Goal: Task Accomplishment & Management: Manage account settings

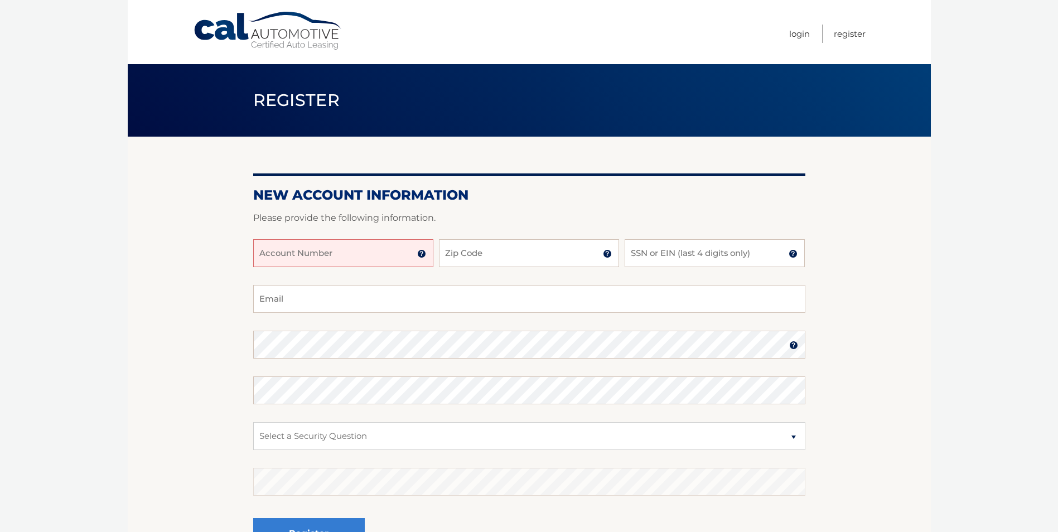
click at [359, 255] on input "Account Number" at bounding box center [343, 253] width 180 height 28
type input "44455975144"
click at [478, 248] on input "Zip Code" at bounding box center [529, 253] width 180 height 28
type input "10522"
click at [720, 253] on input "SSN or EIN (last 4 digits only)" at bounding box center [715, 253] width 180 height 28
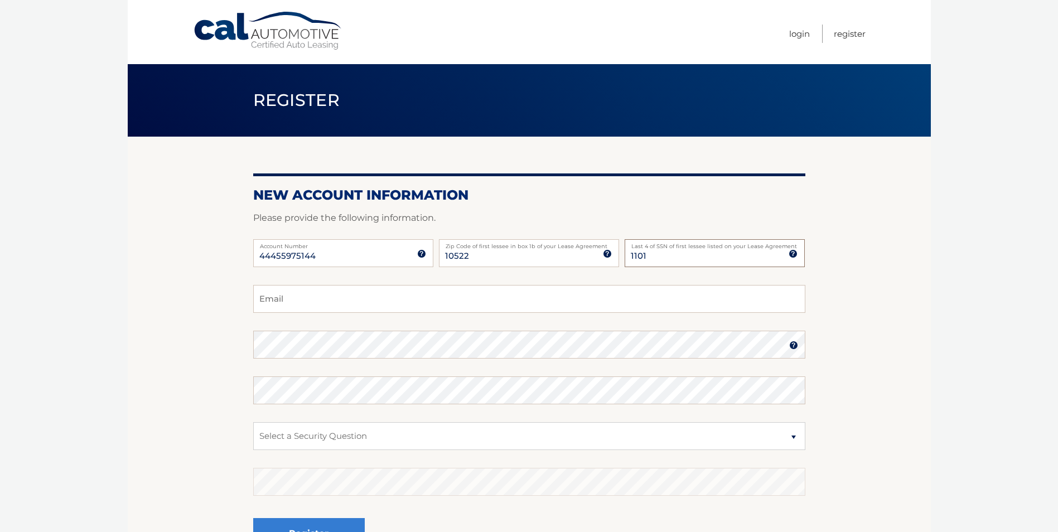
type input "1101"
click at [342, 302] on input "Email" at bounding box center [529, 299] width 552 height 28
type input "ricky3031@aol.com"
click at [313, 434] on select "Select a Security Question What was the name of your elementary school? What is…" at bounding box center [529, 436] width 552 height 28
select select "1"
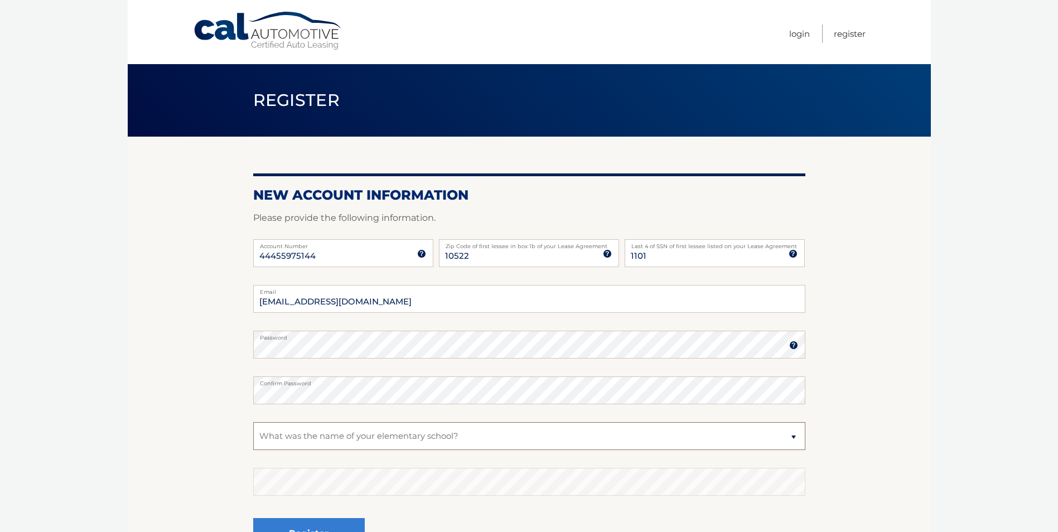
click at [253, 422] on select "Select a Security Question What was the name of your elementary school? What is…" at bounding box center [529, 436] width 552 height 28
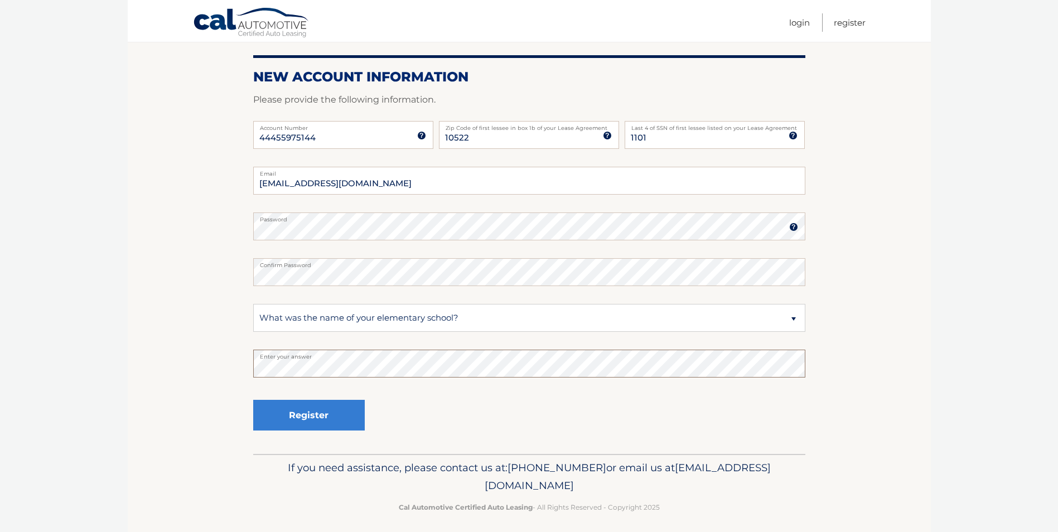
scroll to position [125, 0]
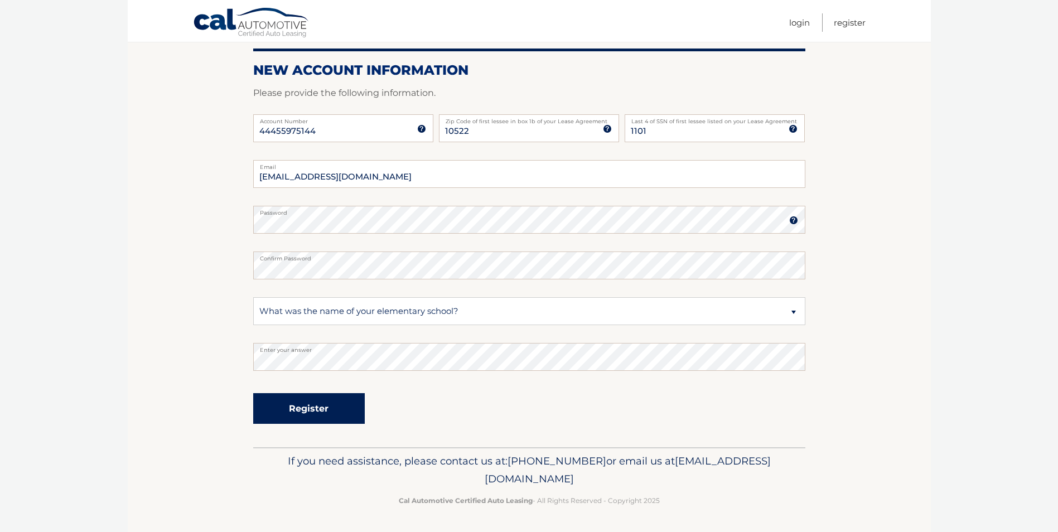
click at [314, 413] on button "Register" at bounding box center [309, 408] width 112 height 31
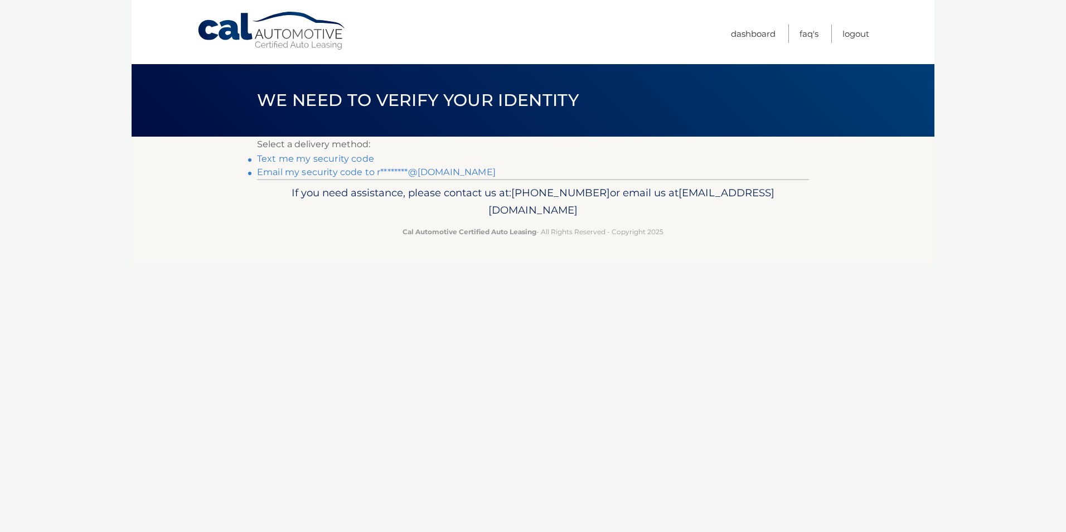
click at [311, 163] on link "Text me my security code" at bounding box center [315, 158] width 117 height 11
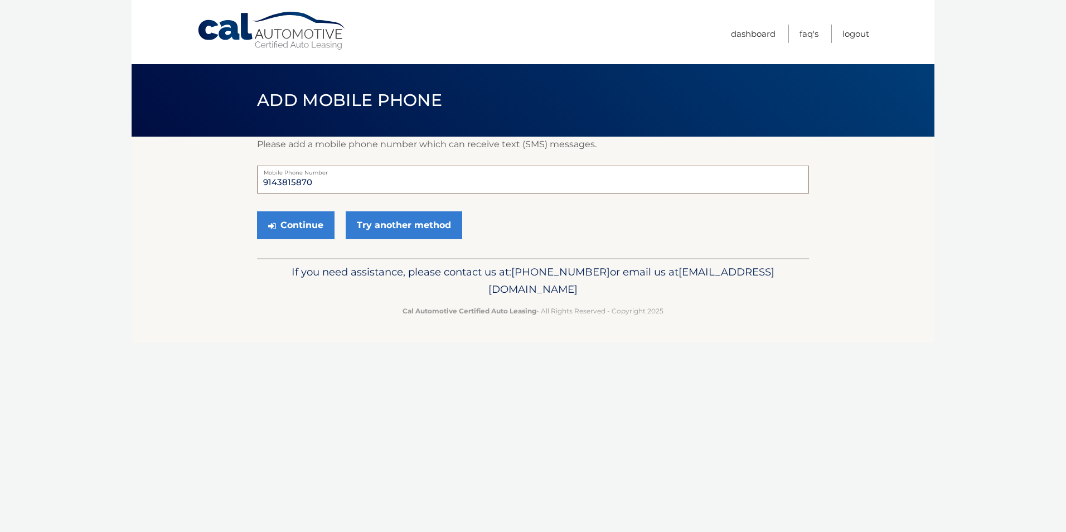
drag, startPoint x: 323, startPoint y: 180, endPoint x: 214, endPoint y: 188, distance: 109.6
click at [214, 188] on section "Please add a mobile phone number which can receive text (SMS) messages. 9143815…" at bounding box center [533, 198] width 803 height 122
type input "9149243600"
click at [284, 225] on button "Continue" at bounding box center [296, 225] width 78 height 28
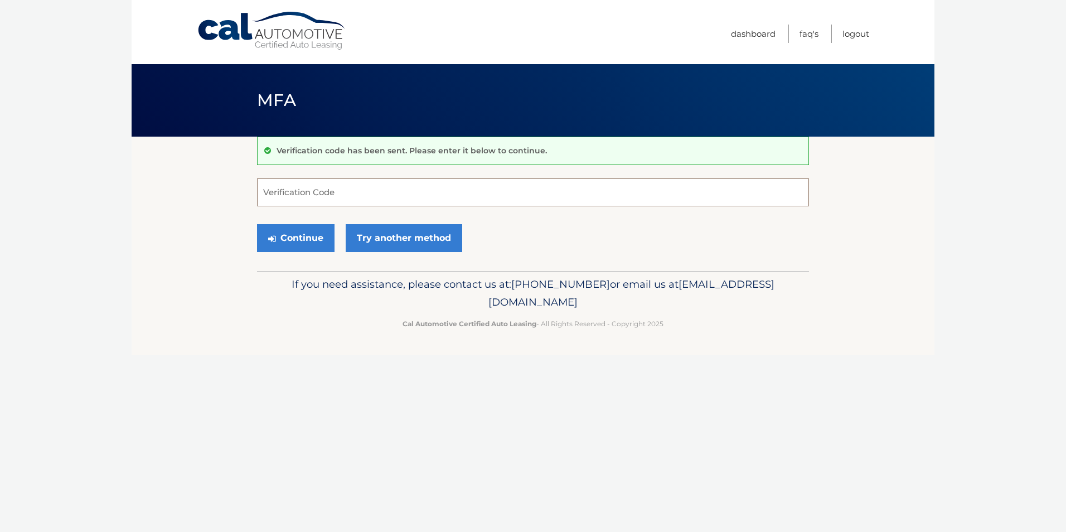
click at [323, 191] on input "Verification Code" at bounding box center [533, 192] width 552 height 28
type input "044254"
click at [294, 239] on button "Continue" at bounding box center [296, 238] width 78 height 28
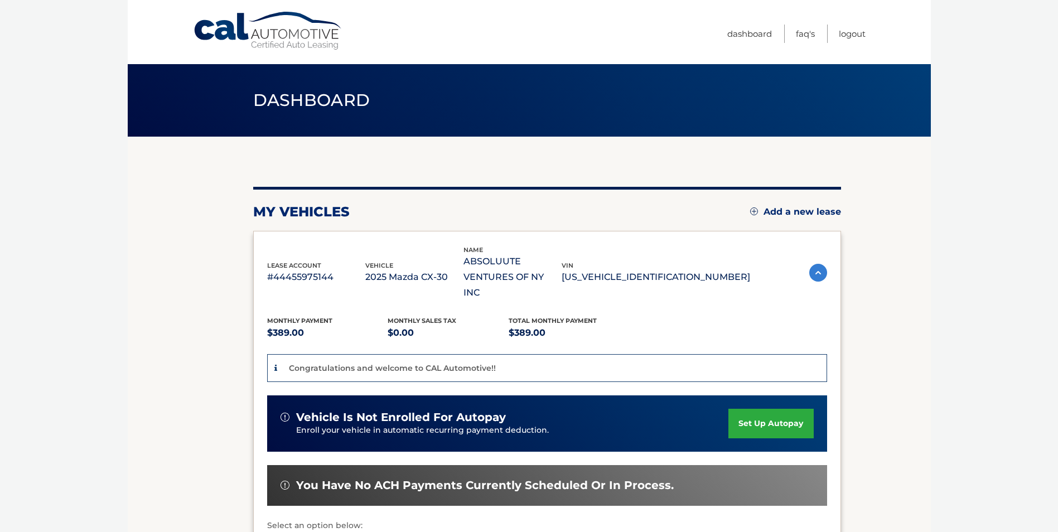
click at [777, 409] on link "set up autopay" at bounding box center [770, 424] width 85 height 30
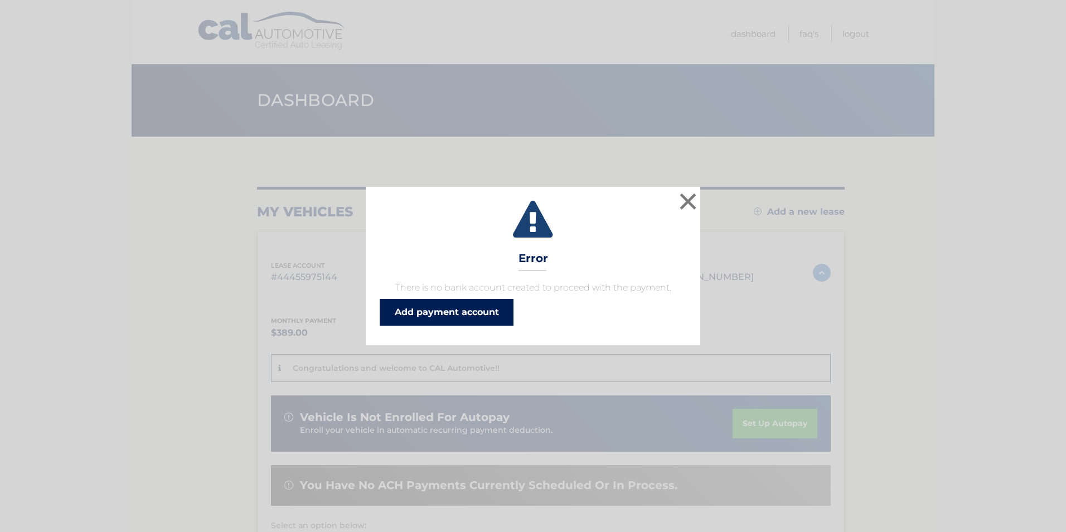
click at [463, 311] on link "Add payment account" at bounding box center [447, 312] width 134 height 27
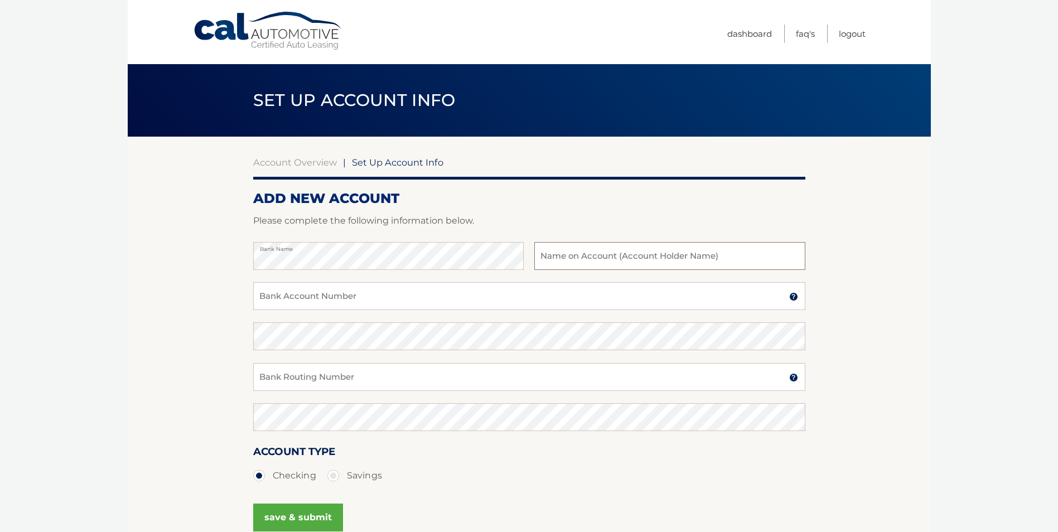
click at [589, 258] on input "text" at bounding box center [669, 256] width 270 height 28
type input "Supreet Julka"
click at [290, 298] on input "Bank Account Number" at bounding box center [529, 296] width 552 height 28
drag, startPoint x: 325, startPoint y: 297, endPoint x: 193, endPoint y: 294, distance: 132.2
click at [193, 294] on section "Account Overview | Set Up Account Info ADD NEW ACCOUNT Please complete the foll…" at bounding box center [529, 349] width 803 height 425
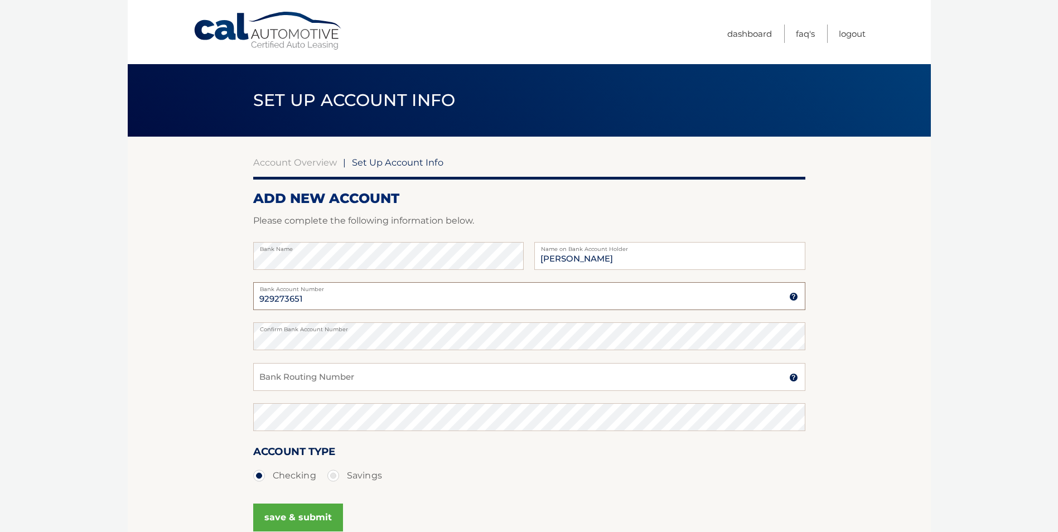
type input "929273651"
click at [286, 380] on input "Bank Routing Number" at bounding box center [529, 377] width 552 height 28
type input "021000021"
click at [310, 514] on button "save & submit" at bounding box center [298, 518] width 90 height 28
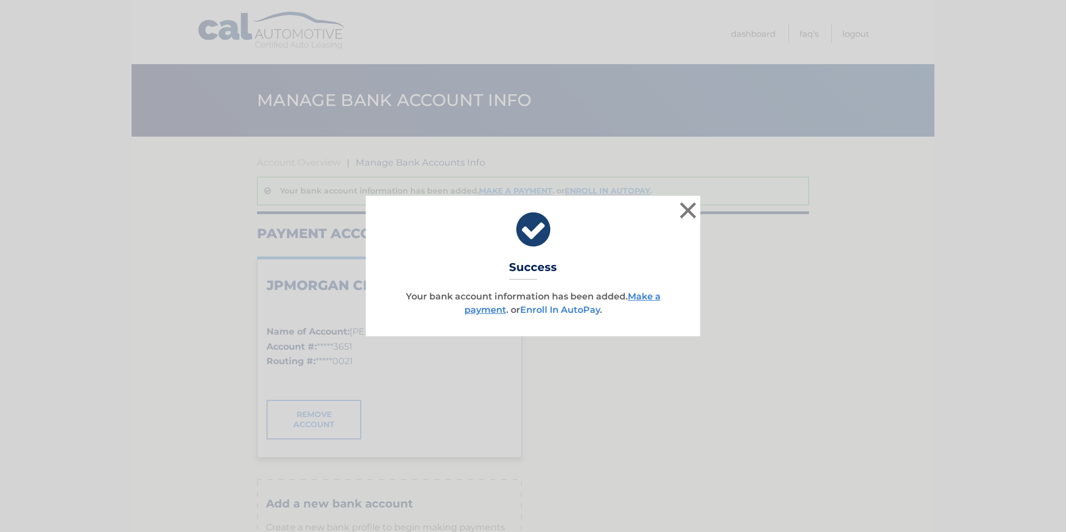
click at [560, 308] on link "Enroll In AutoPay" at bounding box center [560, 309] width 80 height 11
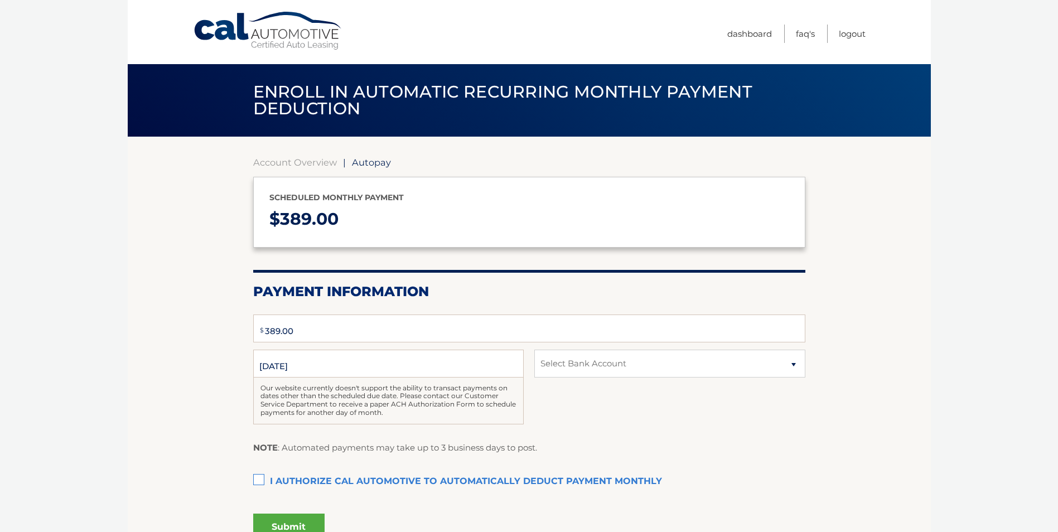
type input "389"
select select "MzAyODRiOTQtNDZmZi00ZmQxLThjMTEtMDM2MDIxZDM1YmNj"
click at [259, 477] on label "I authorize cal automotive to automatically deduct payment monthly This checkbo…" at bounding box center [529, 482] width 552 height 22
click at [0, 0] on input "I authorize cal automotive to automatically deduct payment monthly This checkbo…" at bounding box center [0, 0] width 0 height 0
click at [291, 519] on button "Submit" at bounding box center [288, 527] width 71 height 27
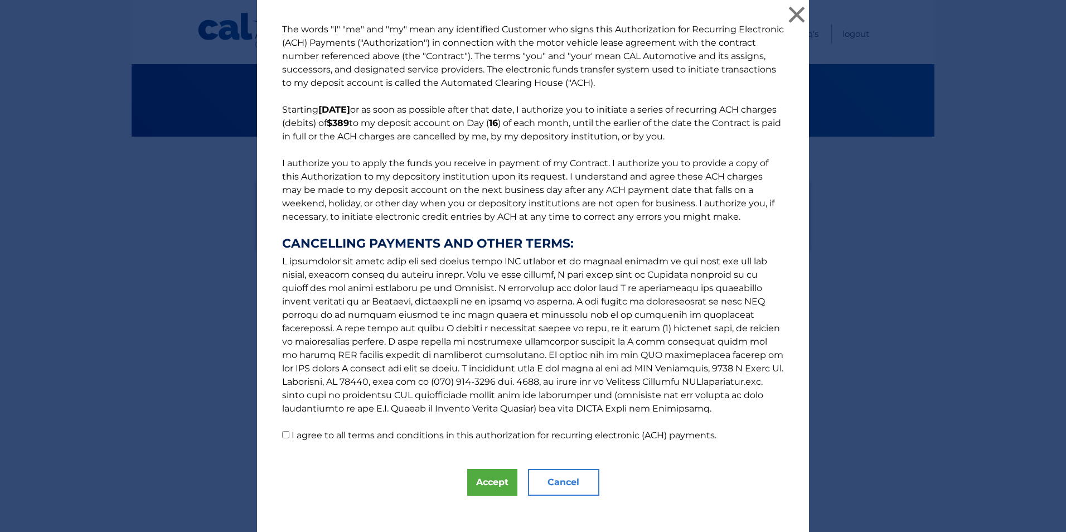
drag, startPoint x: 532, startPoint y: 470, endPoint x: 512, endPoint y: 476, distance: 20.6
click at [531, 470] on button "Cancel" at bounding box center [563, 482] width 71 height 27
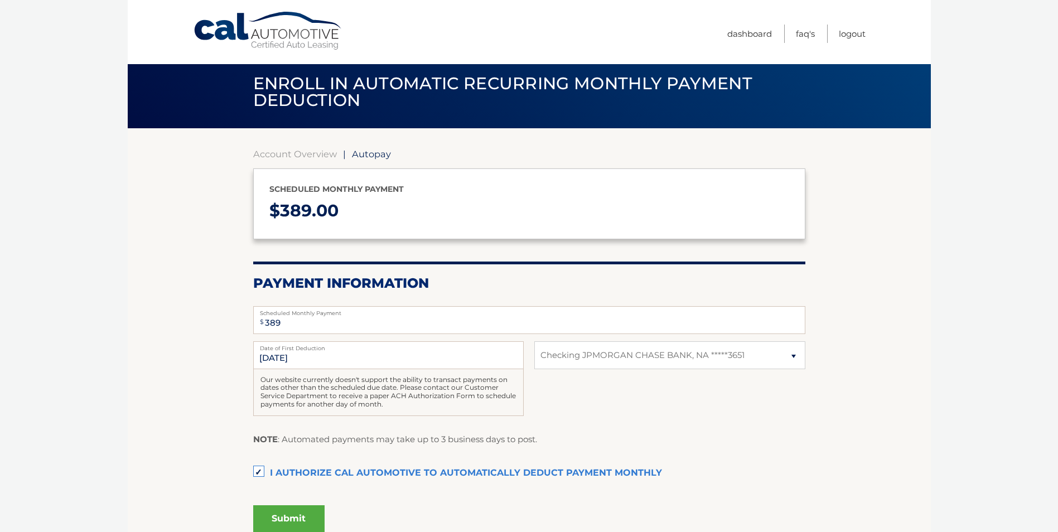
click at [283, 520] on button "Submit" at bounding box center [288, 518] width 71 height 27
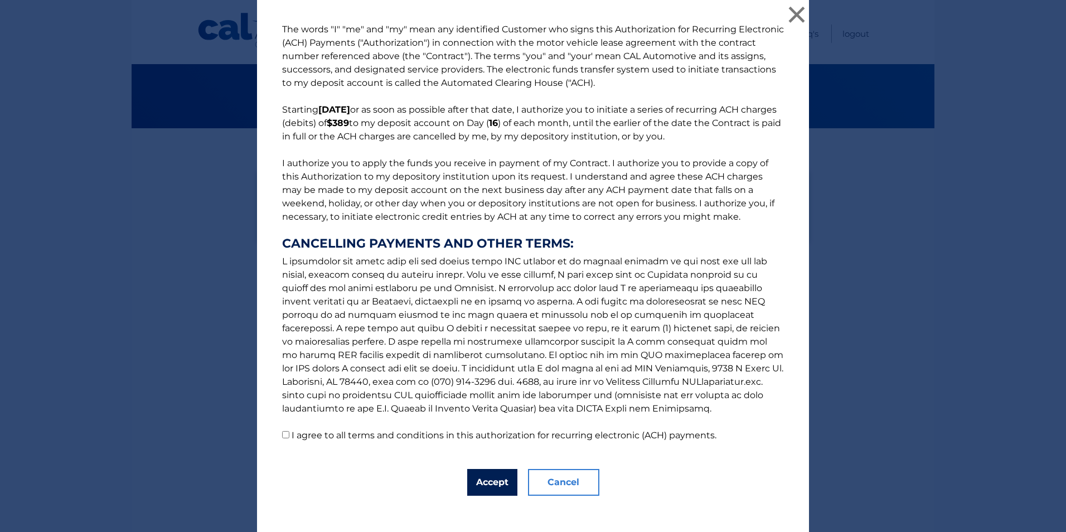
click at [475, 475] on button "Accept" at bounding box center [492, 482] width 50 height 27
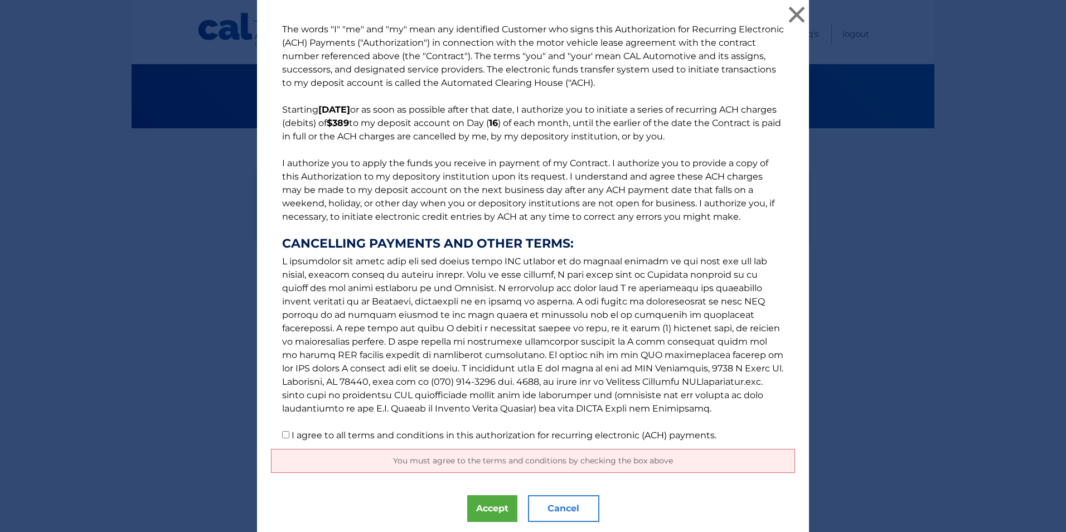
click at [286, 438] on p "The words "I" "me" and "my" mean any identified Customer who signs this Authori…" at bounding box center [533, 232] width 524 height 419
click at [282, 436] on input "I agree to all terms and conditions in this authorization for recurring electro…" at bounding box center [285, 434] width 7 height 7
checkbox input "true"
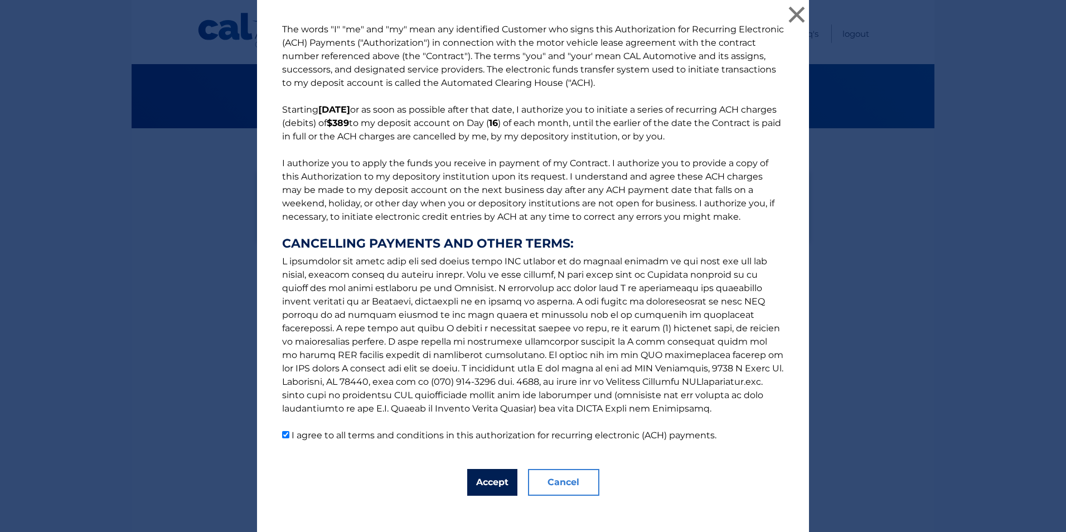
click at [490, 482] on button "Accept" at bounding box center [492, 482] width 50 height 27
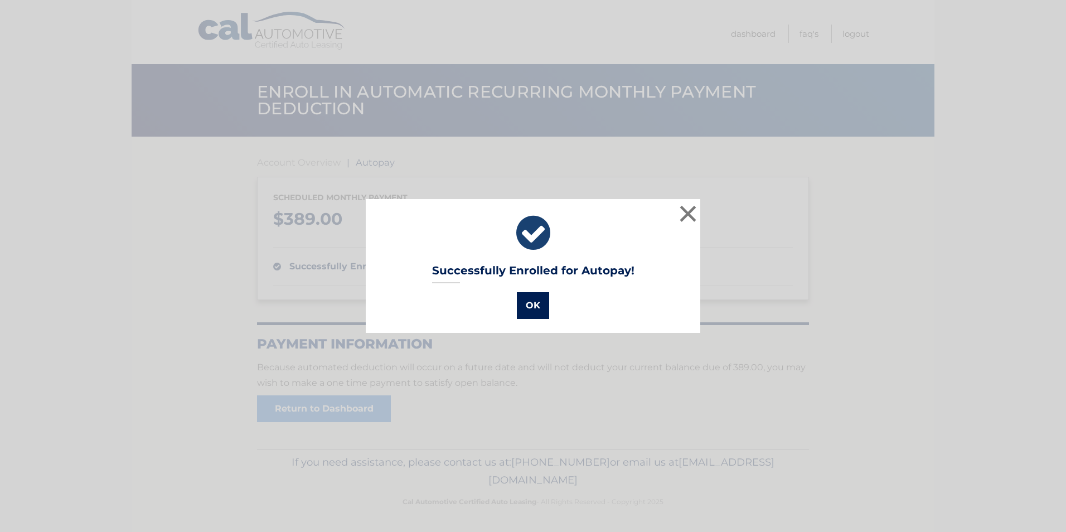
drag, startPoint x: 530, startPoint y: 306, endPoint x: 536, endPoint y: 306, distance: 6.7
click at [531, 306] on button "OK" at bounding box center [533, 305] width 32 height 27
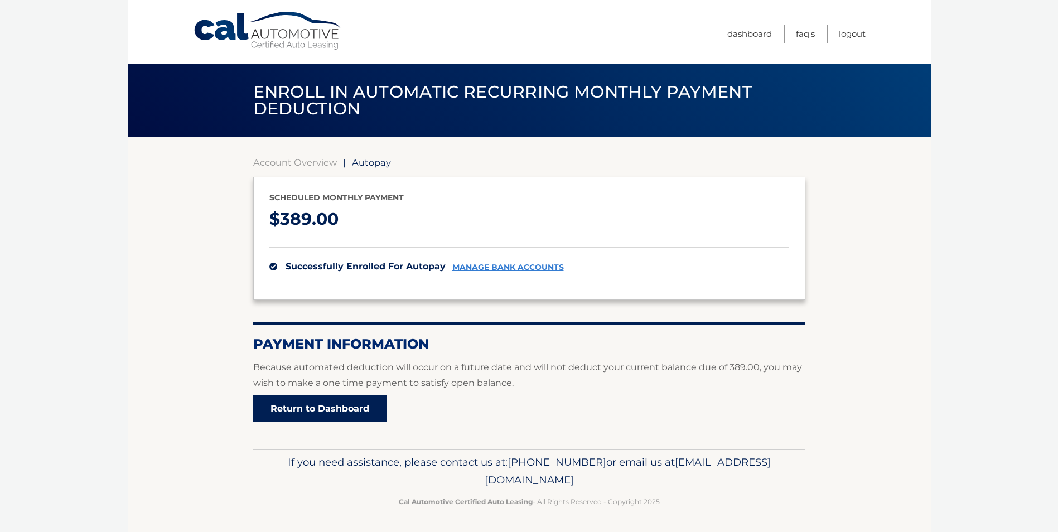
click at [296, 411] on link "Return to Dashboard" at bounding box center [320, 408] width 134 height 27
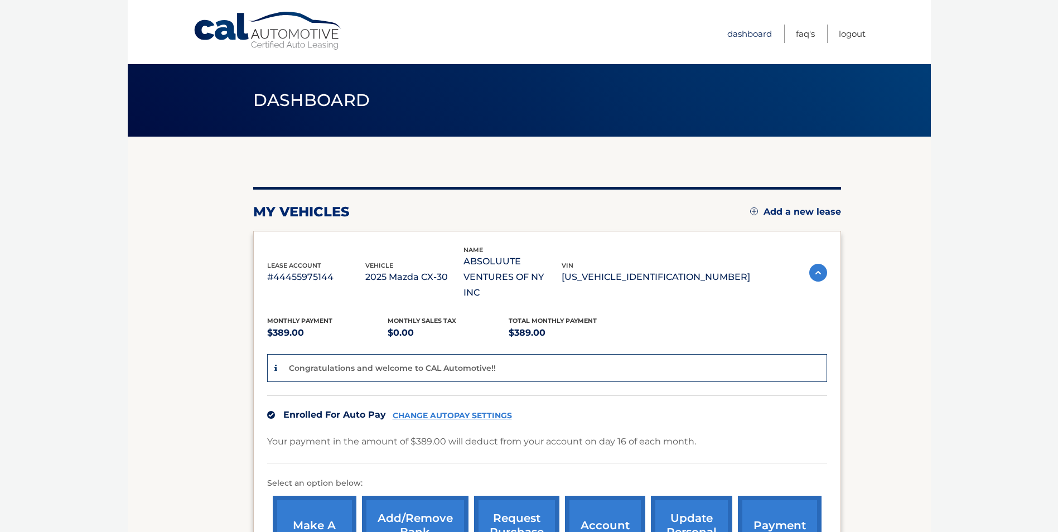
click at [749, 34] on link "Dashboard" at bounding box center [749, 34] width 45 height 18
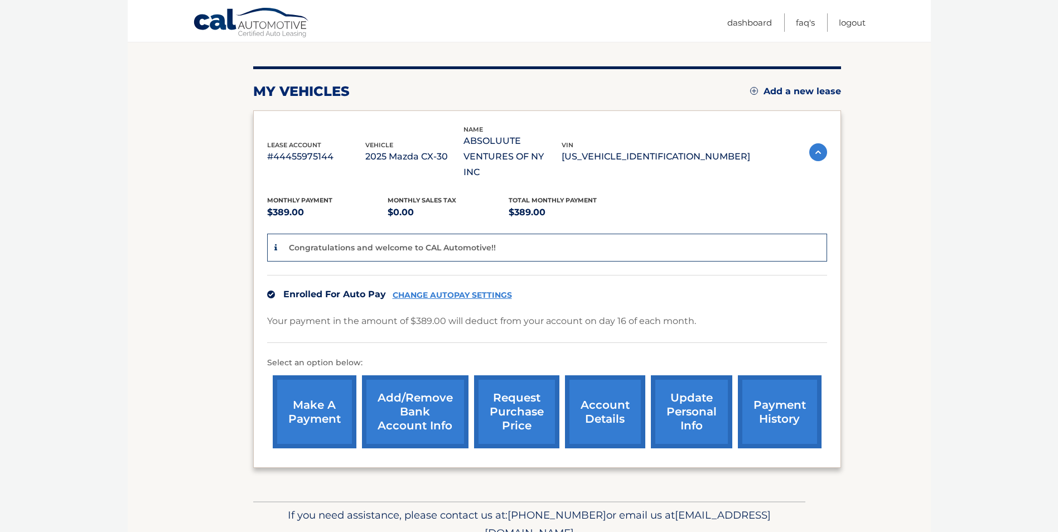
scroll to position [159, 0]
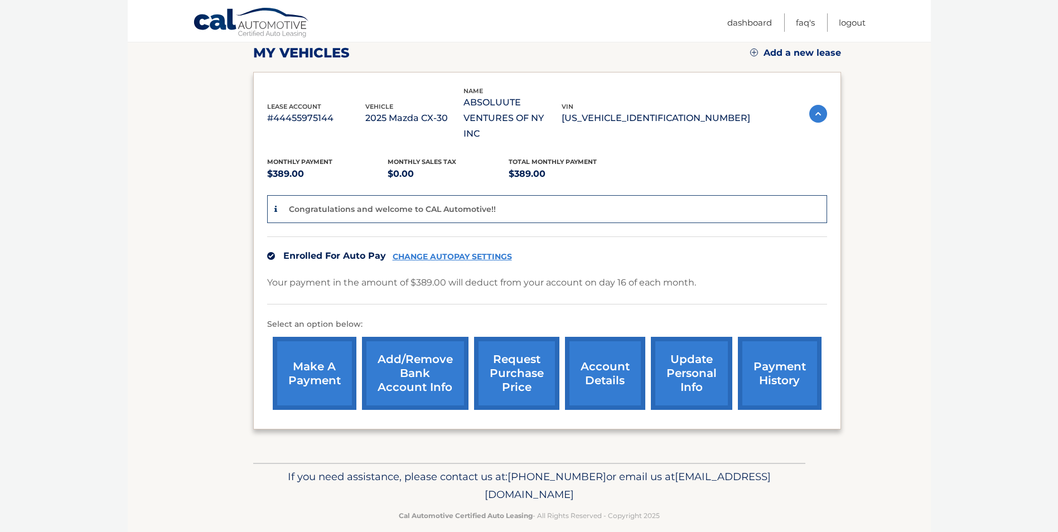
click at [598, 354] on link "account details" at bounding box center [605, 373] width 80 height 73
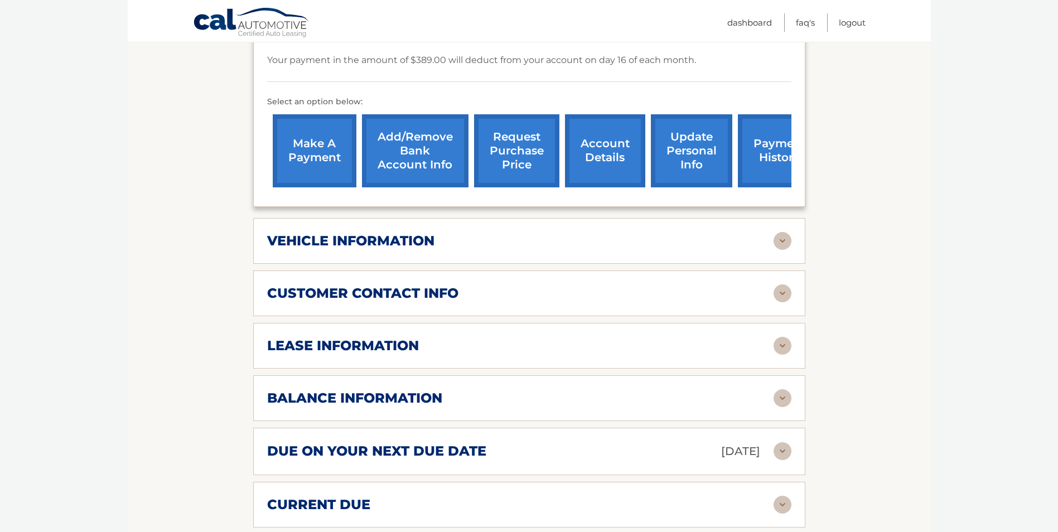
scroll to position [390, 0]
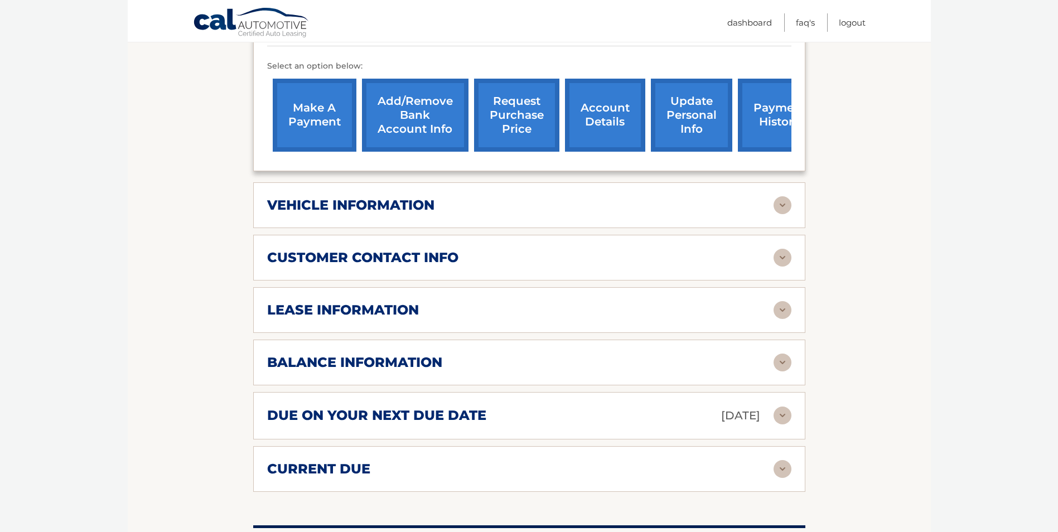
click at [785, 196] on img at bounding box center [782, 205] width 18 height 18
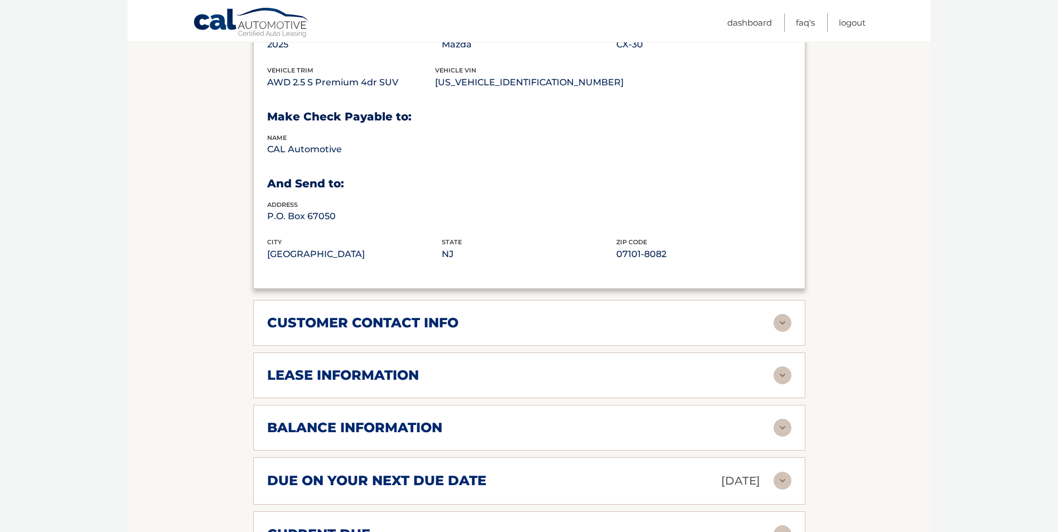
scroll to position [613, 0]
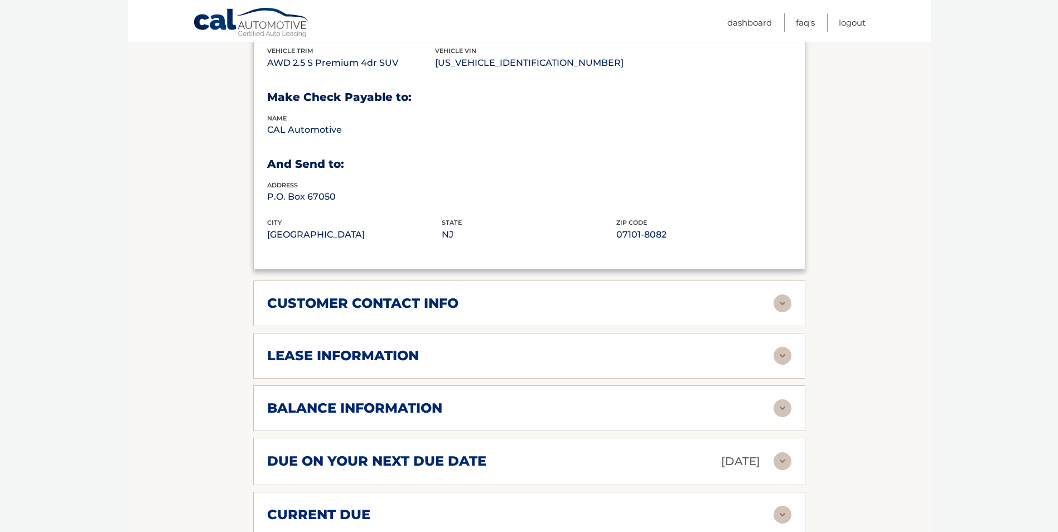
click at [781, 294] on img at bounding box center [782, 303] width 18 height 18
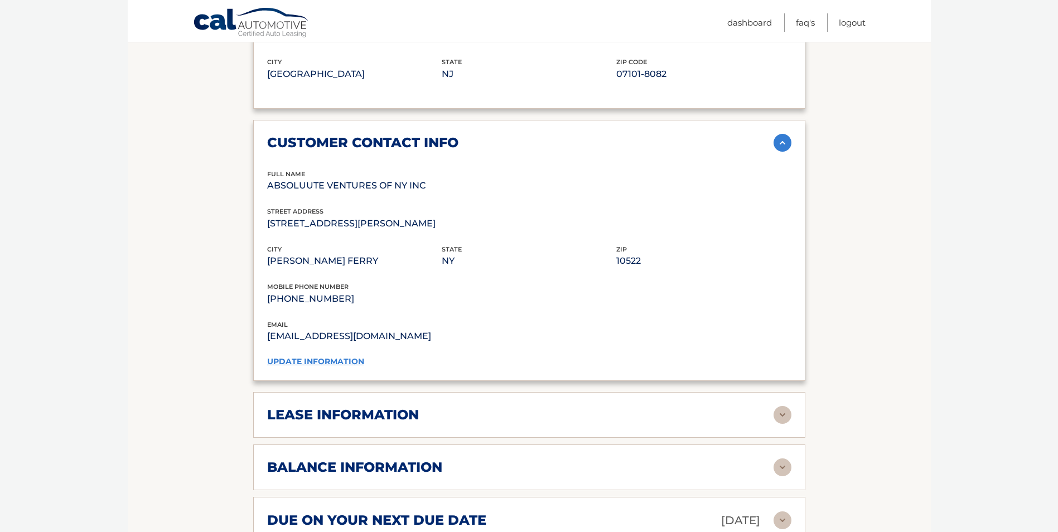
scroll to position [836, 0]
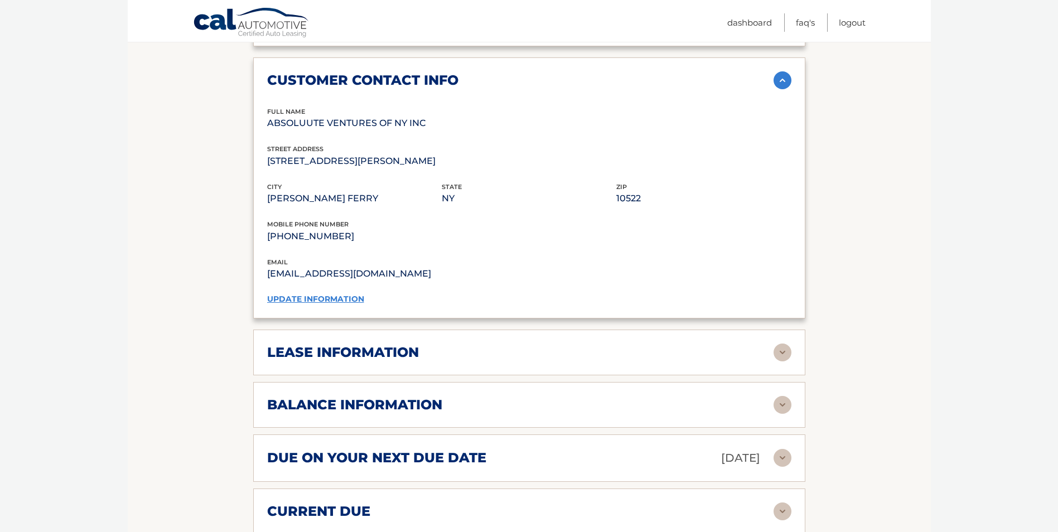
click at [783, 344] on img at bounding box center [782, 353] width 18 height 18
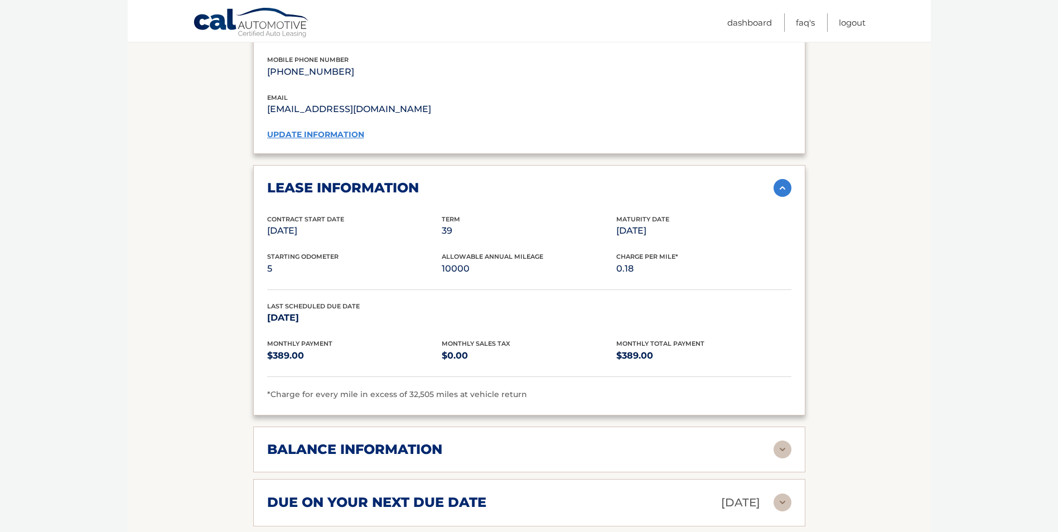
scroll to position [1004, 0]
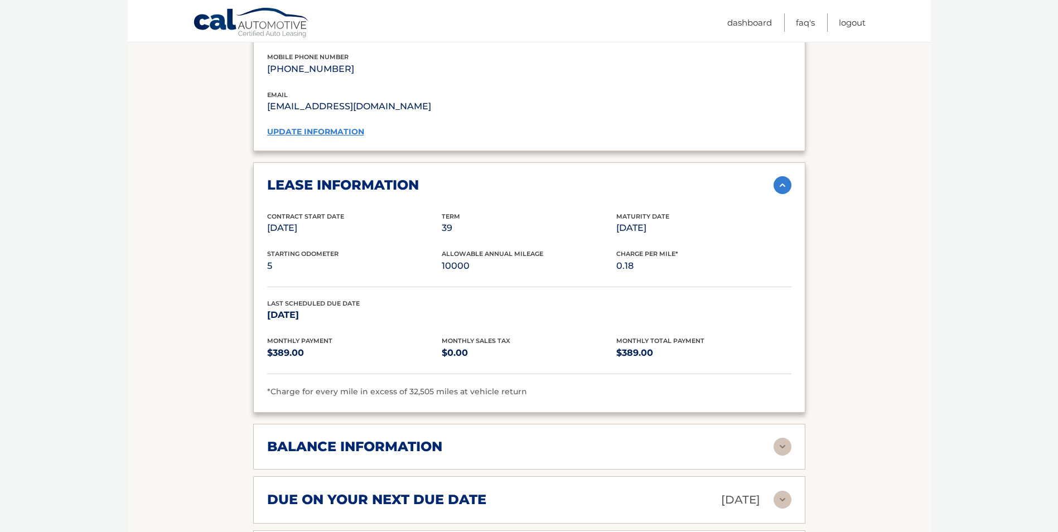
click at [783, 438] on img at bounding box center [782, 447] width 18 height 18
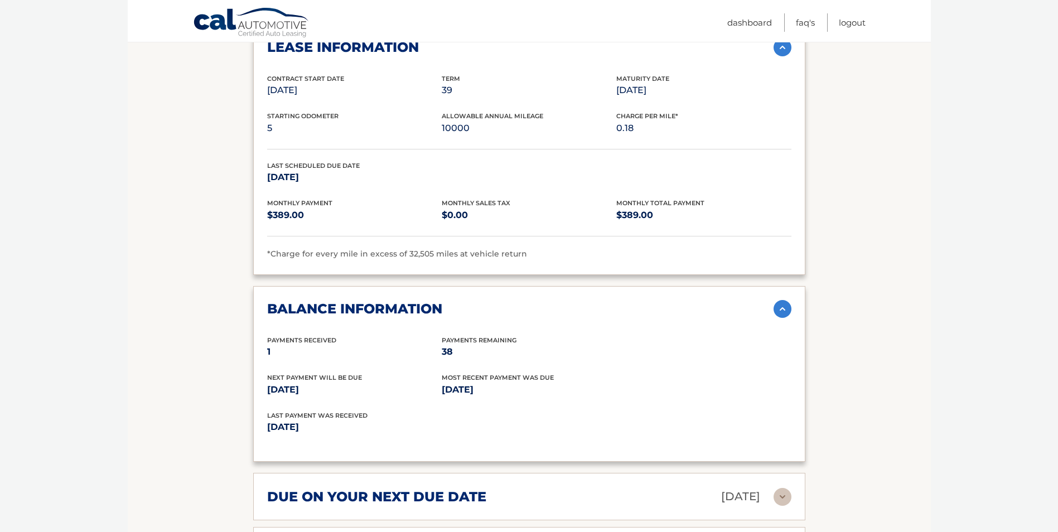
scroll to position [1227, 0]
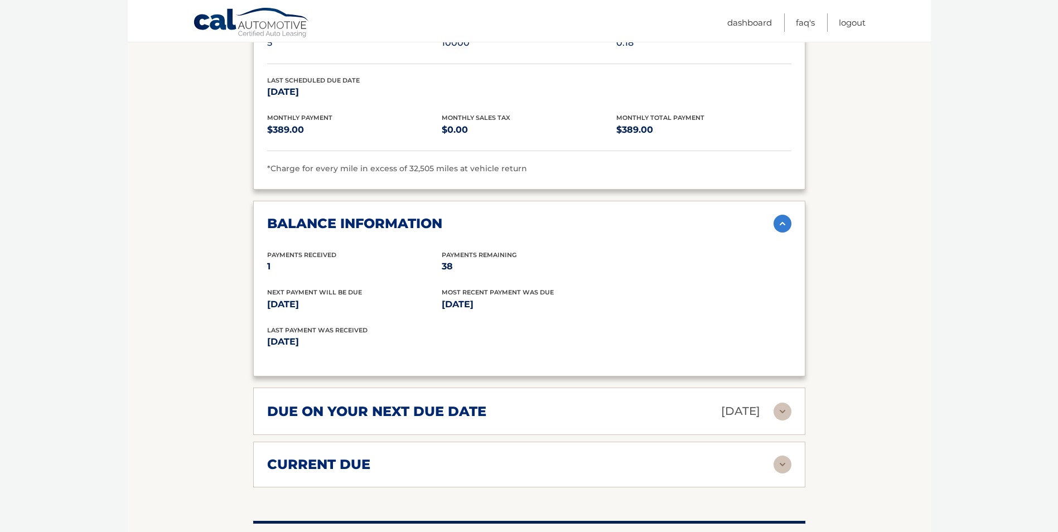
click at [786, 403] on img at bounding box center [782, 412] width 18 height 18
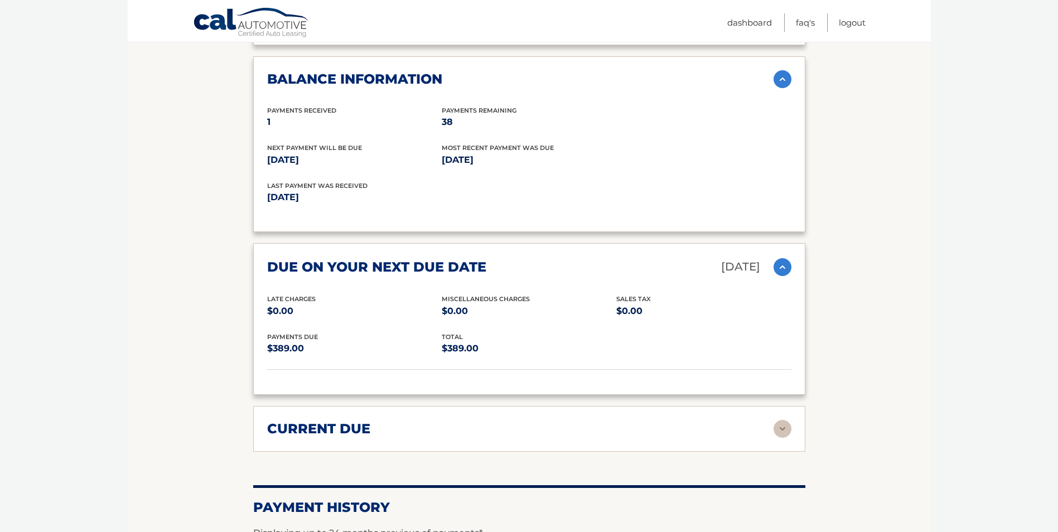
scroll to position [1394, 0]
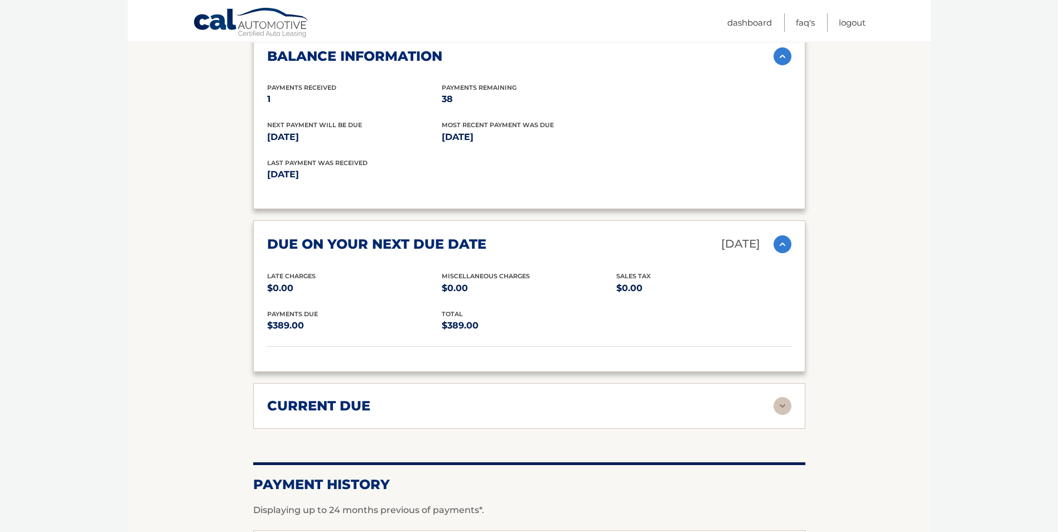
click at [777, 397] on img at bounding box center [782, 406] width 18 height 18
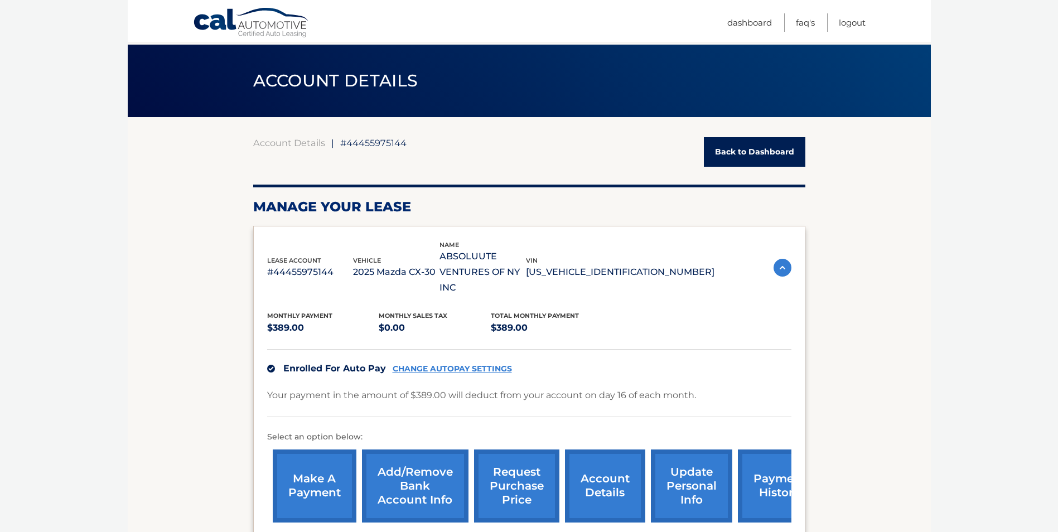
scroll to position [0, 0]
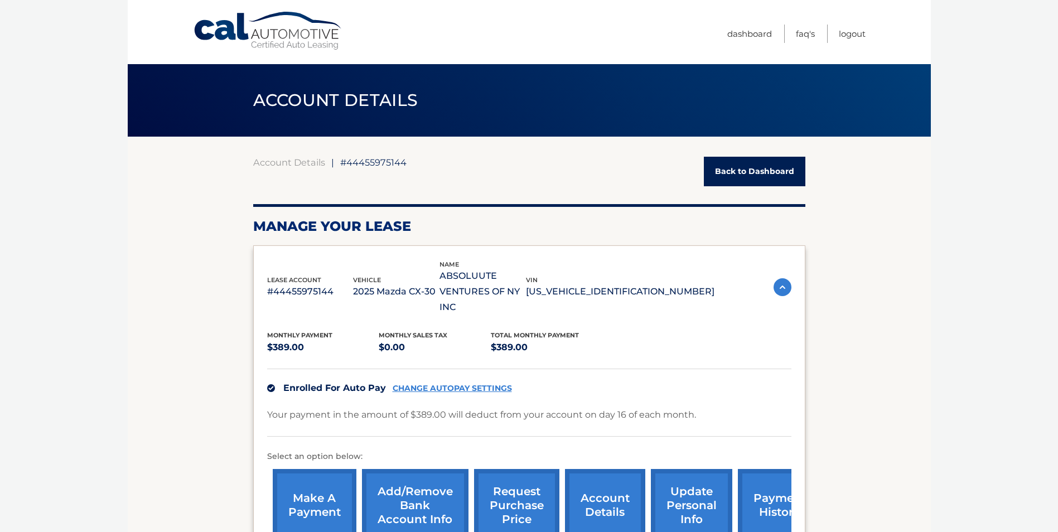
click at [444, 384] on link "CHANGE AUTOPAY SETTINGS" at bounding box center [452, 388] width 119 height 9
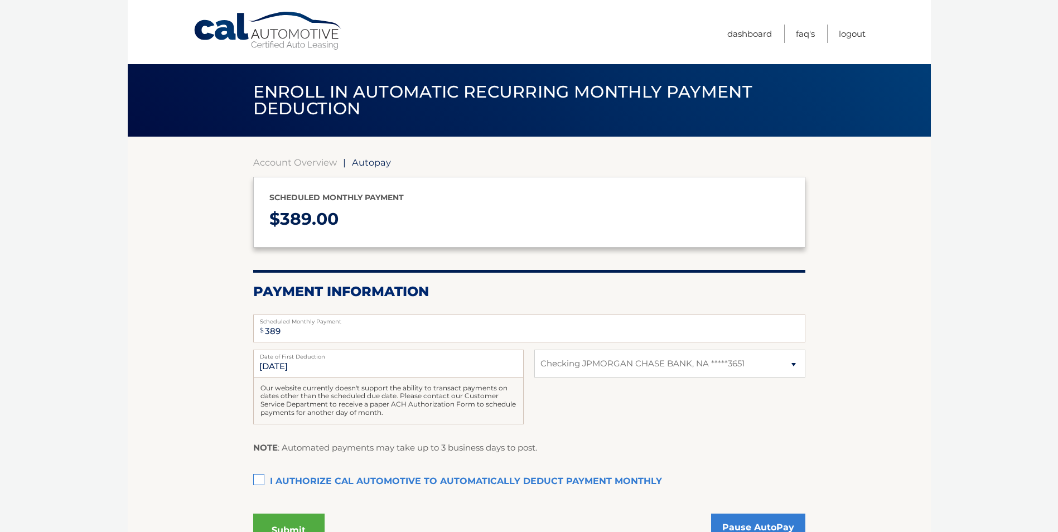
select select "MzAyODRiOTQtNDZmZi00ZmQxLThjMTEtMDM2MDIxZDM1YmNj"
